Goal: Task Accomplishment & Management: Manage account settings

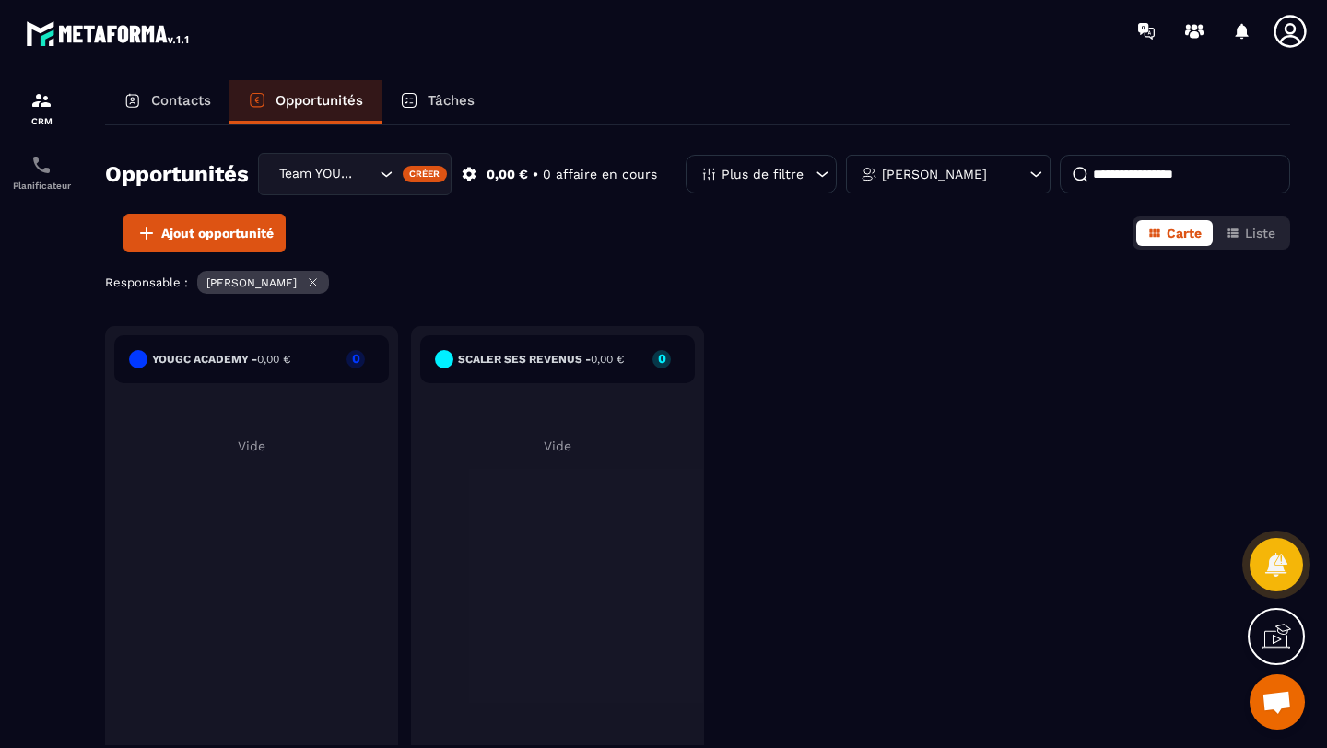
scroll to position [128, 0]
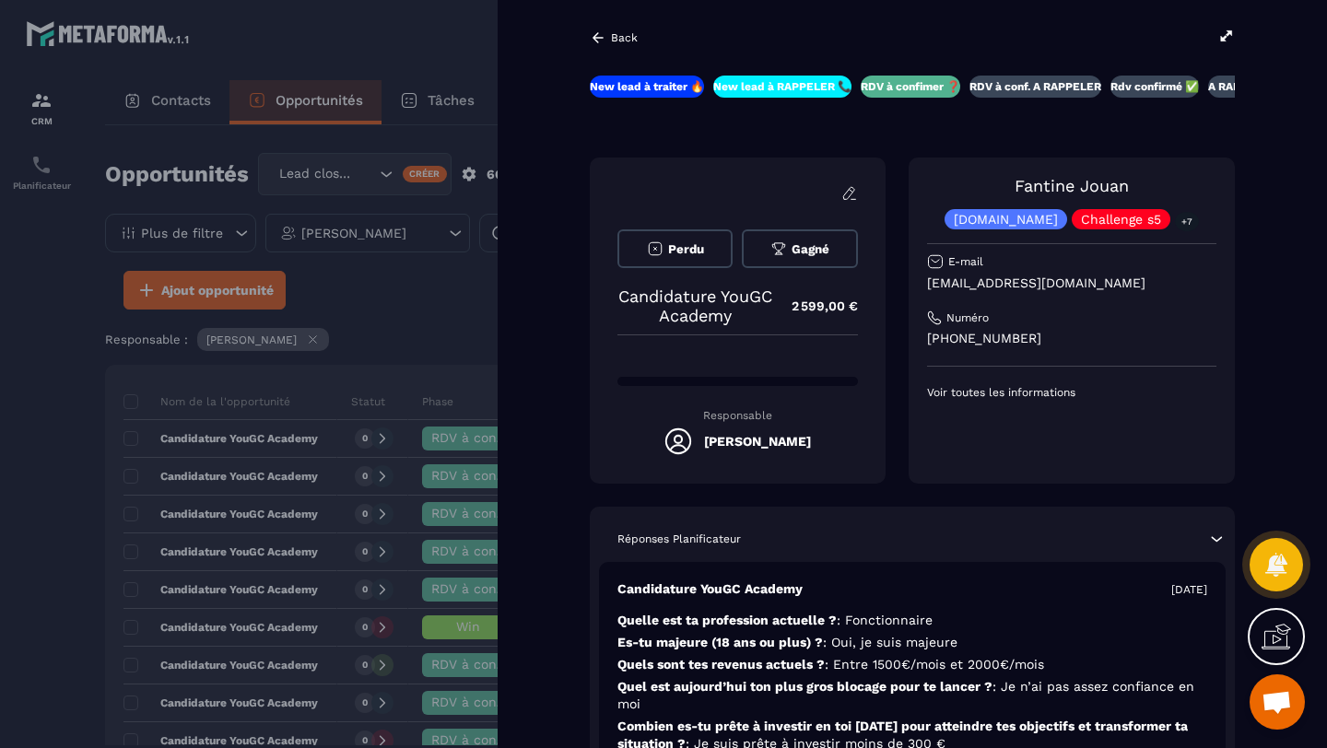
scroll to position [129, 0]
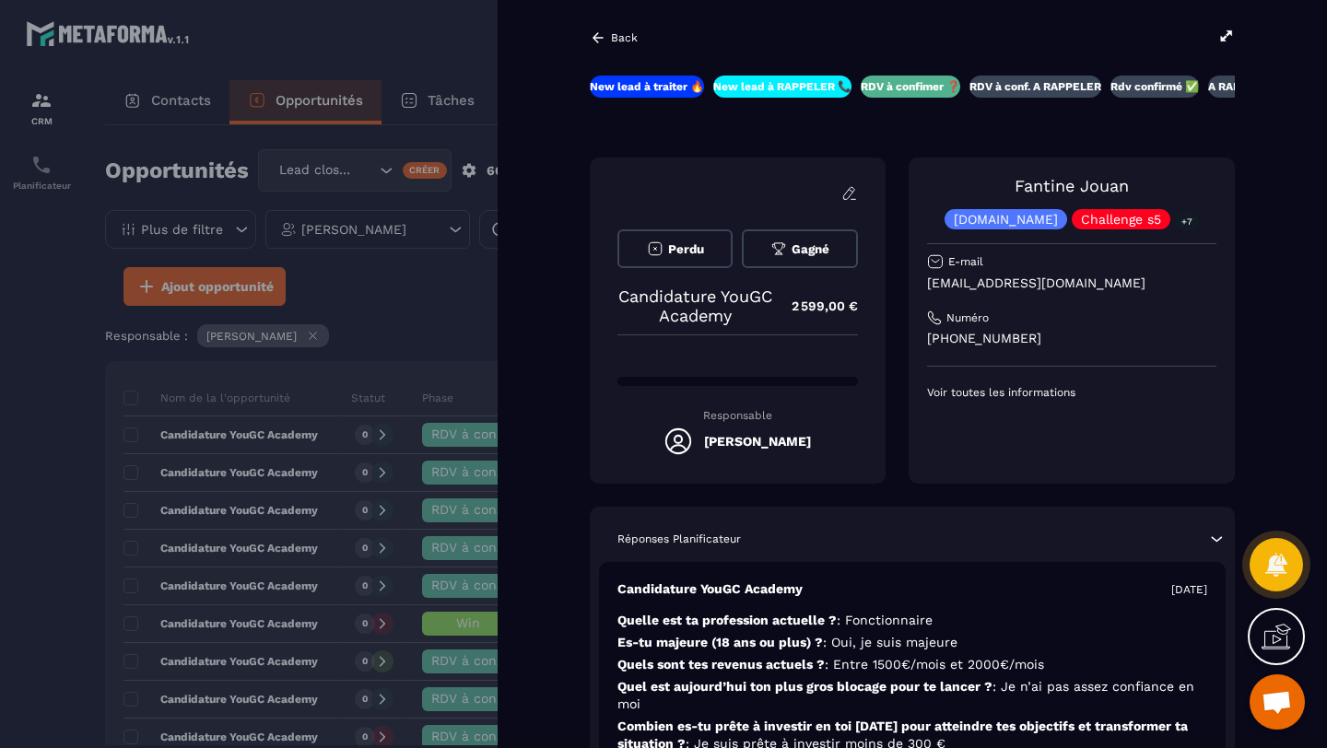
click at [429, 311] on div at bounding box center [663, 374] width 1327 height 748
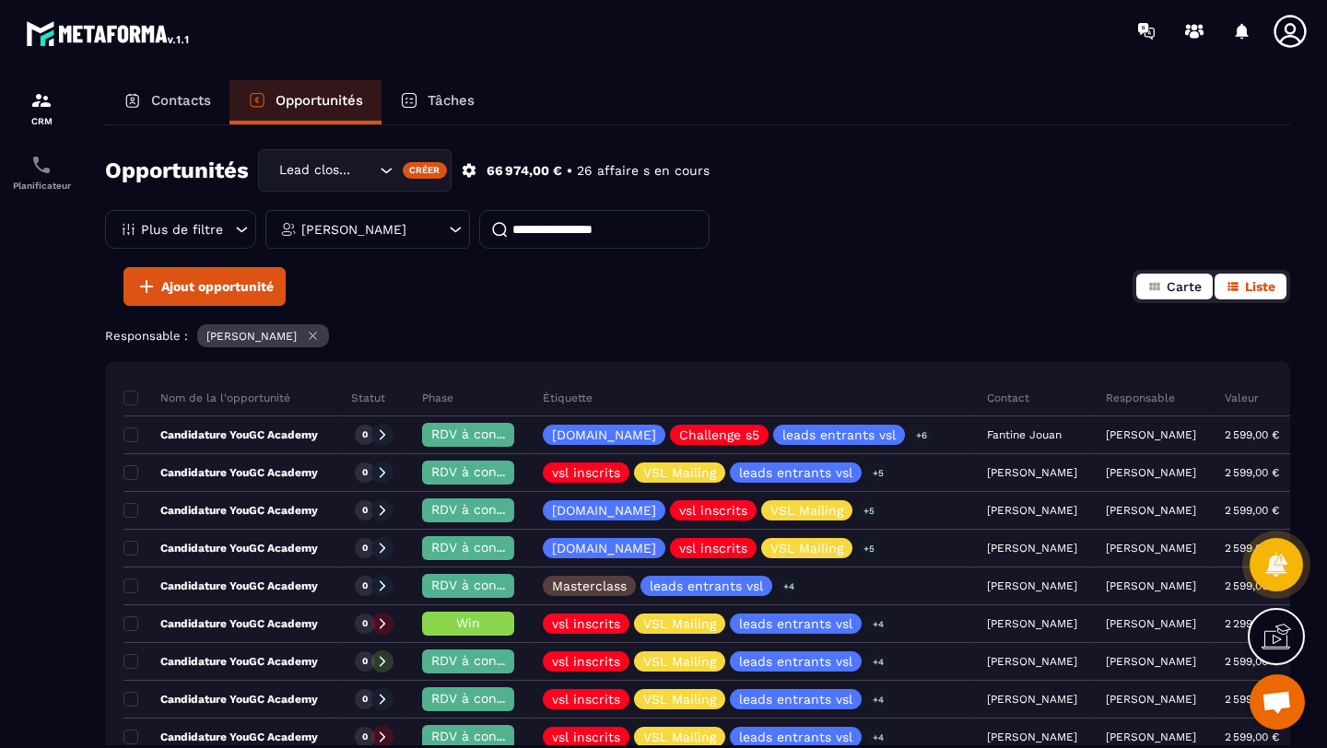
click at [1160, 288] on icon "button" at bounding box center [1154, 286] width 15 height 15
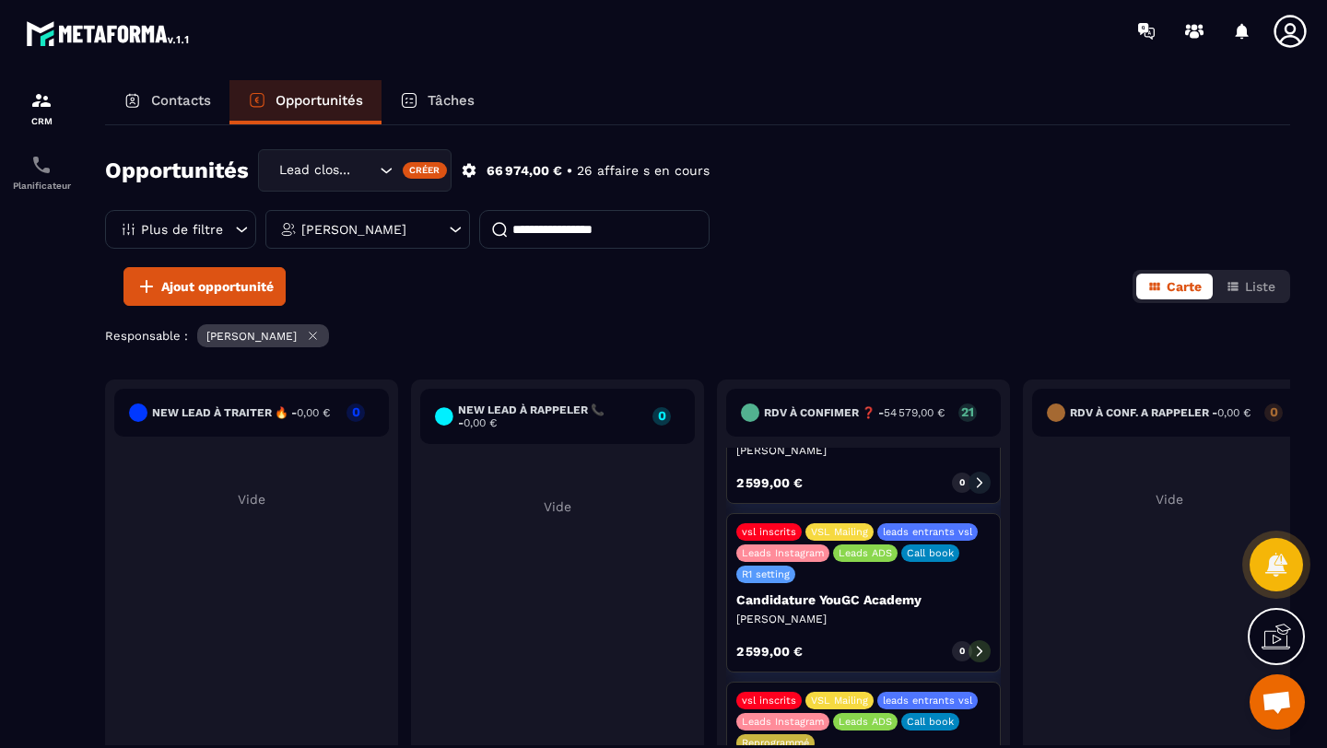
scroll to position [834, 0]
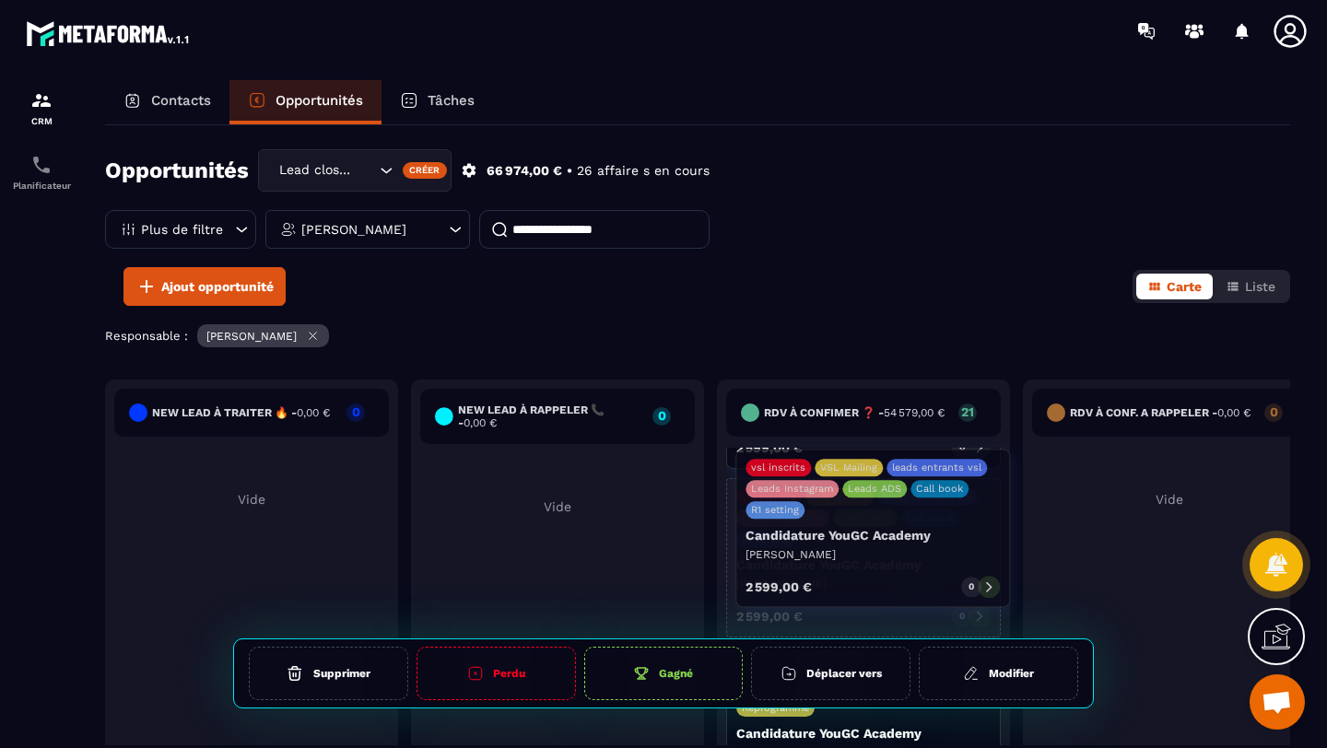
drag, startPoint x: 891, startPoint y: 584, endPoint x: 901, endPoint y: 584, distance: 10.1
click at [901, 605] on div "2 599,00 € 0" at bounding box center [863, 616] width 254 height 22
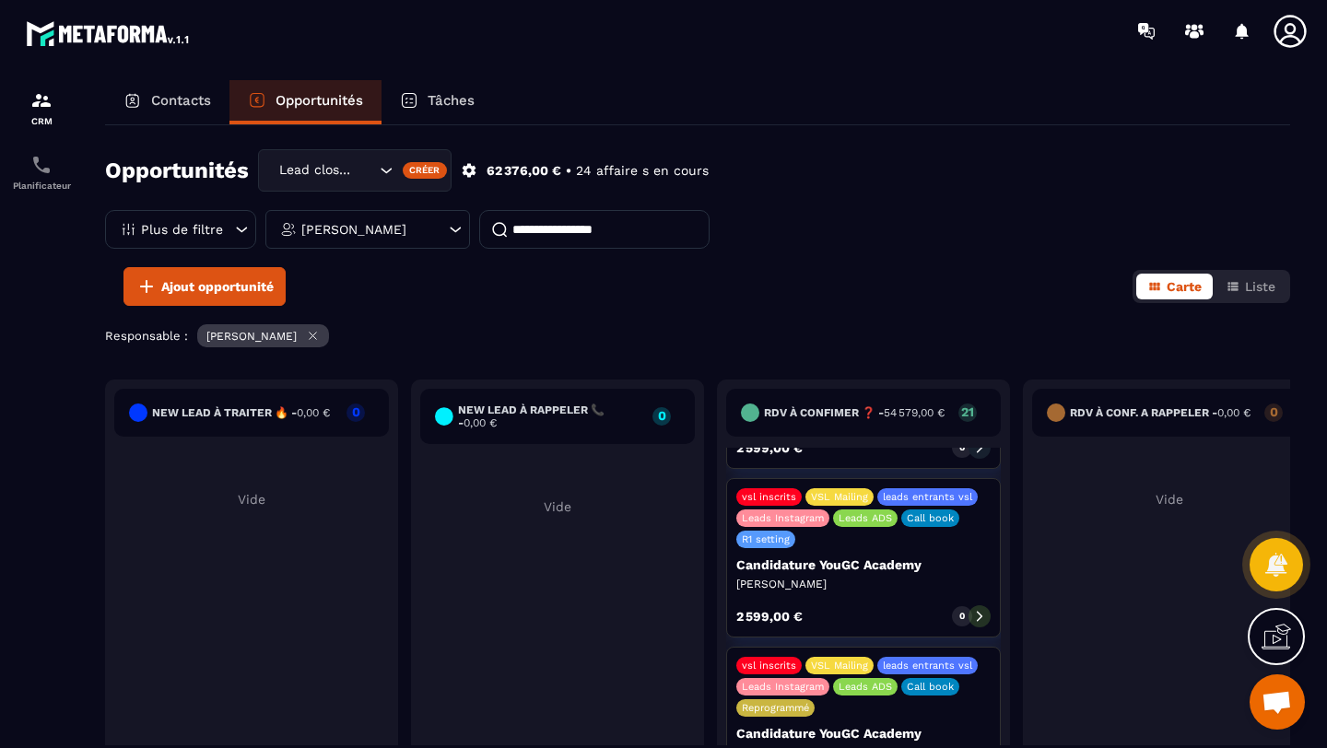
scroll to position [870, 0]
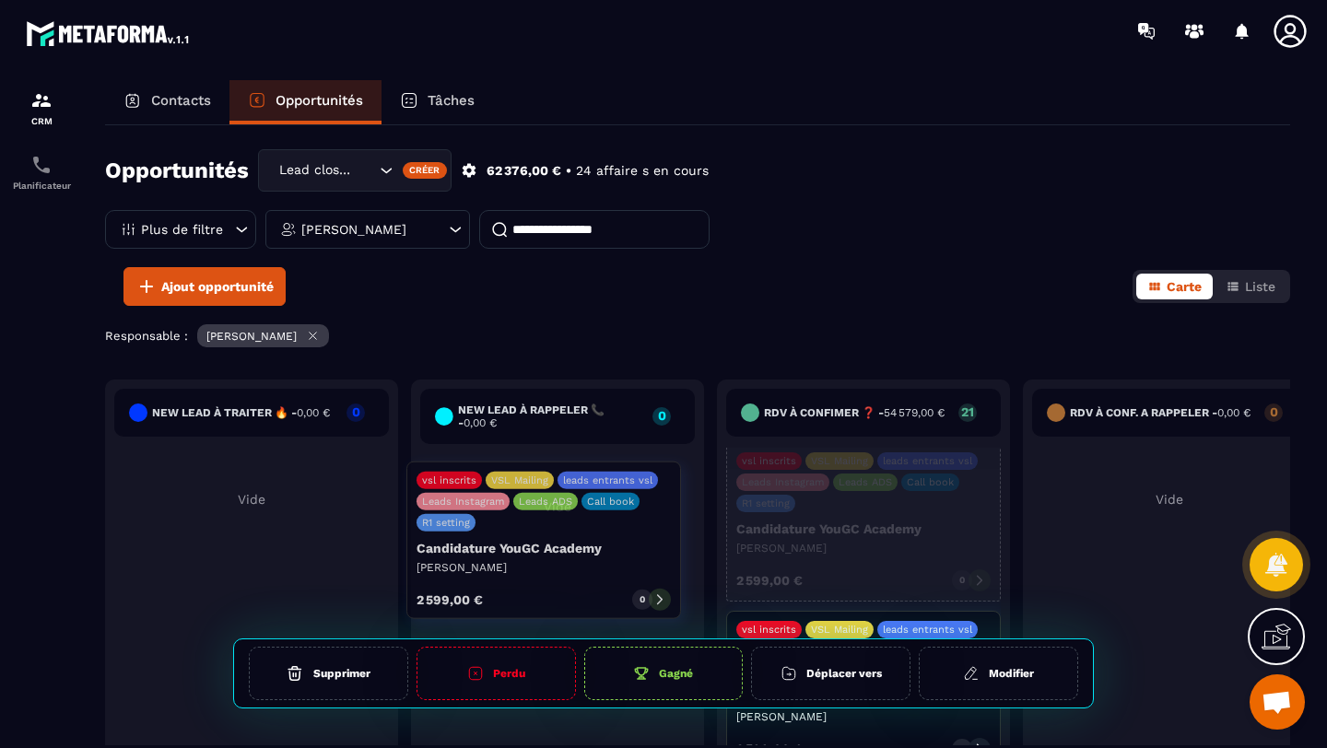
drag, startPoint x: 894, startPoint y: 545, endPoint x: 574, endPoint y: 591, distance: 323.1
click at [574, 591] on div "New lead à traiter 🔥 - 0,00 € 0 Vide New lead à RAPPELER 📞 - 0,00 € 0 Vide RDV …" at bounding box center [1322, 613] width 2435 height 467
drag, startPoint x: 907, startPoint y: 530, endPoint x: 588, endPoint y: 573, distance: 321.8
click at [588, 573] on div "New lead à traiter 🔥 - 0,00 € 0 Vide New lead à RAPPELER 📞 - 0,00 € 0 Vide RDV …" at bounding box center [1322, 613] width 2435 height 467
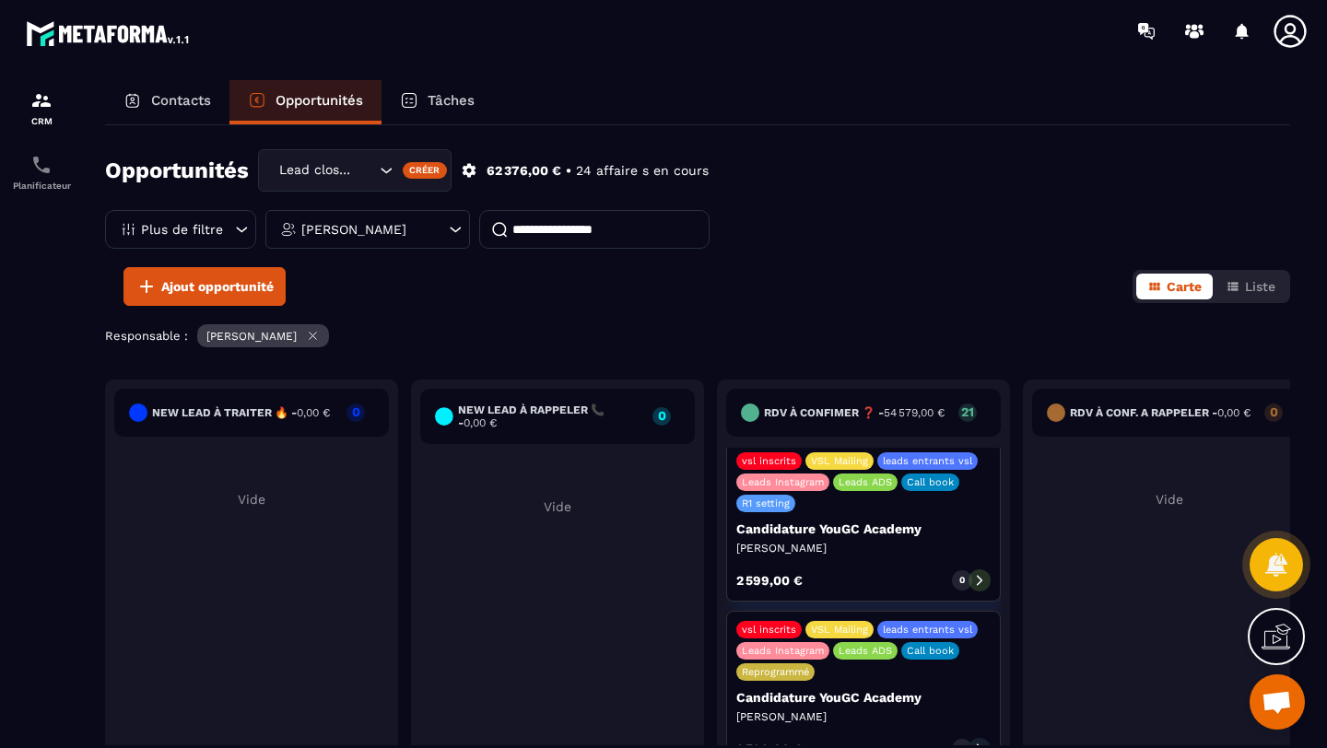
click at [825, 562] on div "vsl inscrits VSL Mailing leads entrants vsl Leads Instagram Leads ADS Call book…" at bounding box center [863, 521] width 275 height 159
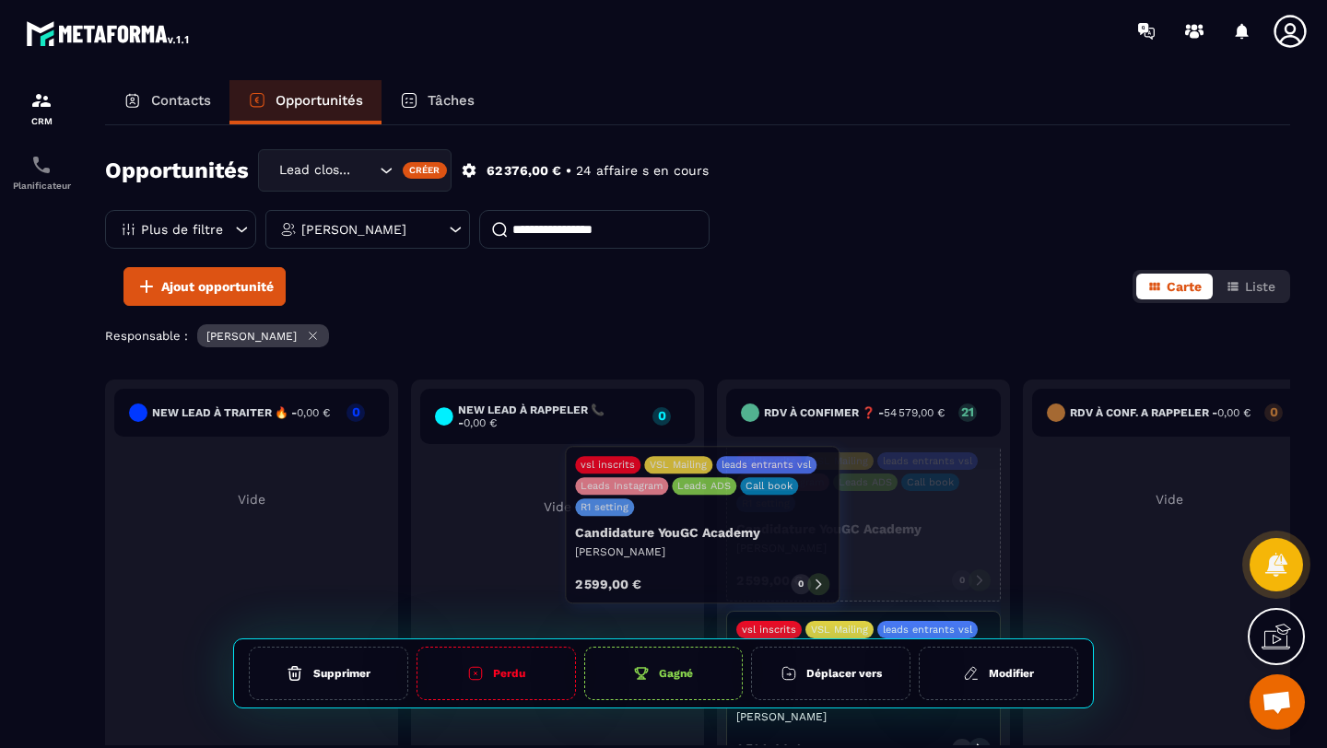
drag, startPoint x: 889, startPoint y: 542, endPoint x: 729, endPoint y: 573, distance: 163.4
click at [729, 573] on div "[DOMAIN_NAME] Challenge s5 leads entrants vsl Leads Instagram Leads ADS Call bo…" at bounding box center [863, 644] width 275 height 392
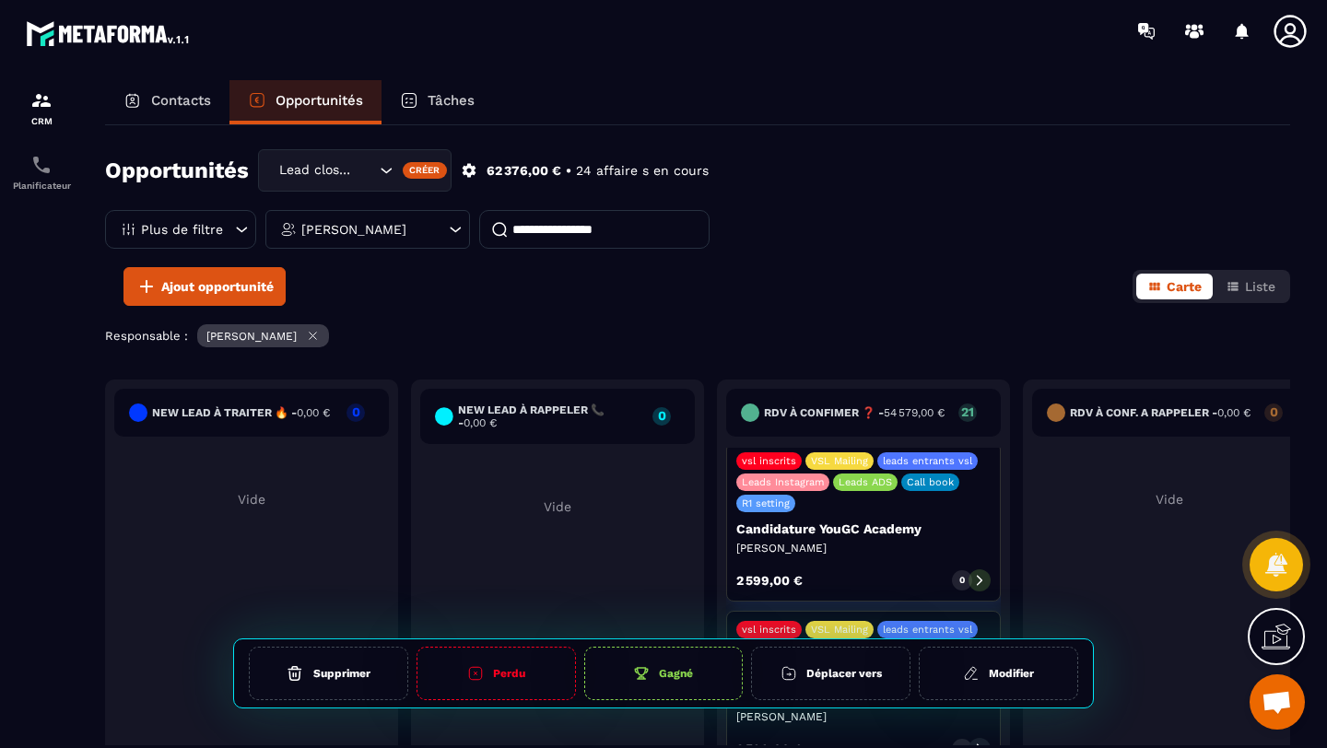
click at [810, 696] on div "New lead à traiter 🔥 - 0,00 € 0 Vide New lead à RAPPELER 📞 - 0,00 € 0 Vide RDV …" at bounding box center [697, 618] width 1185 height 476
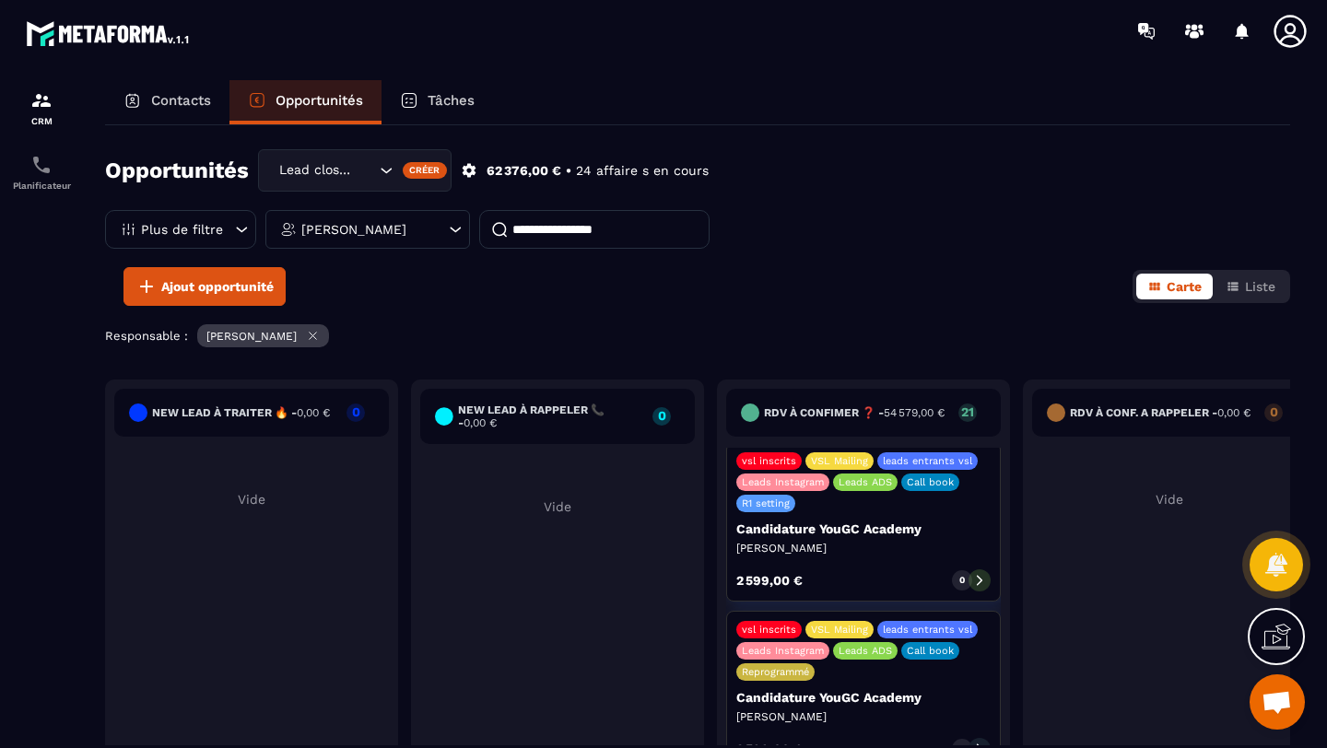
click at [820, 678] on div "New lead à traiter 🔥 - 0,00 € 0 Vide New lead à RAPPELER 📞 - 0,00 € 0 Vide RDV …" at bounding box center [697, 618] width 1185 height 476
click at [788, 690] on p "Candidature YouGC Academy" at bounding box center [863, 697] width 254 height 15
